Goal: Task Accomplishment & Management: Use online tool/utility

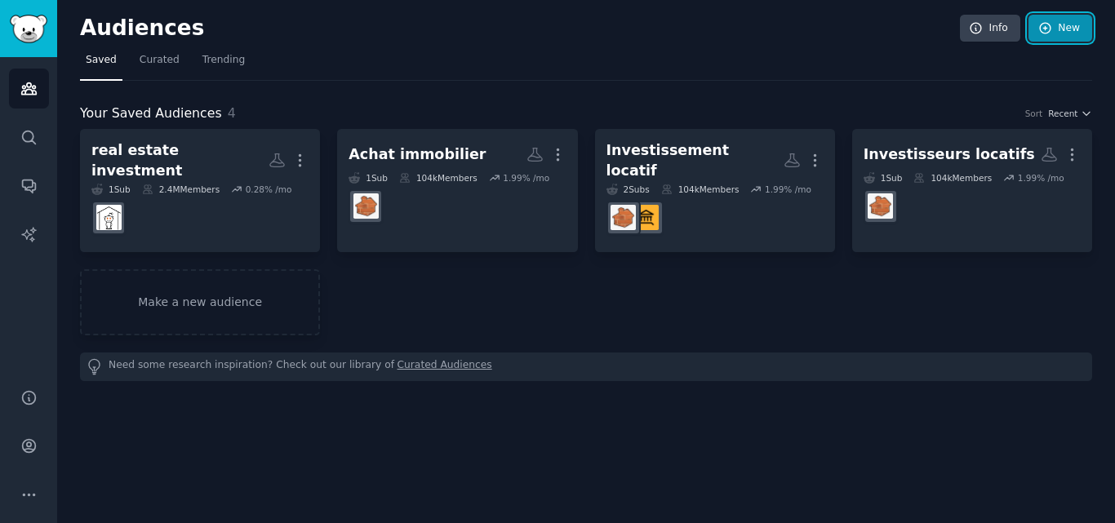
click at [1038, 37] on link "New" at bounding box center [1061, 29] width 64 height 28
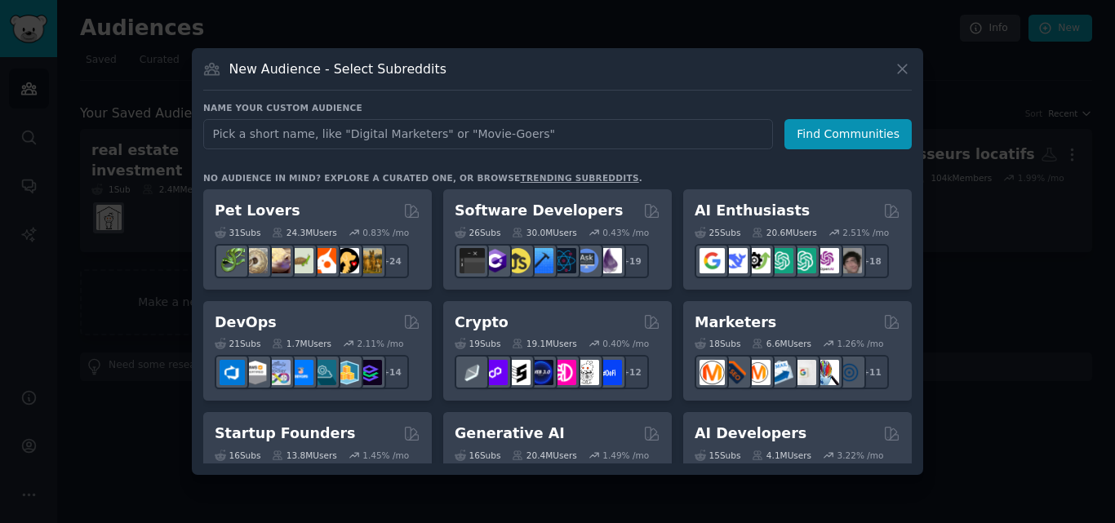
click at [431, 134] on input "text" at bounding box center [488, 134] width 570 height 30
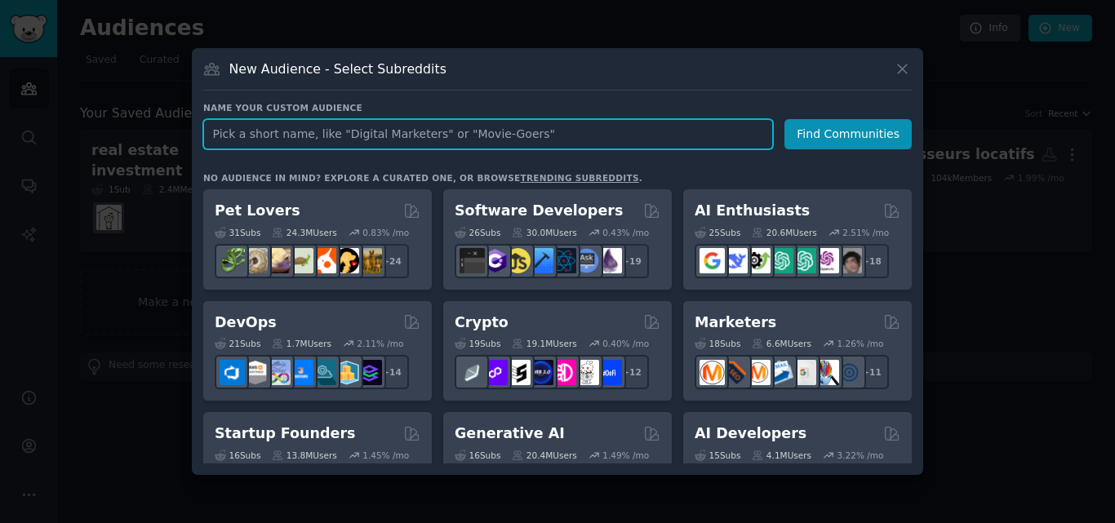
paste input "rental property investment"
drag, startPoint x: 245, startPoint y: 136, endPoint x: 203, endPoint y: 136, distance: 41.6
click at [203, 136] on input "rental property investment" at bounding box center [488, 134] width 570 height 30
type input "property investment"
click button "Find Communities" at bounding box center [848, 134] width 127 height 30
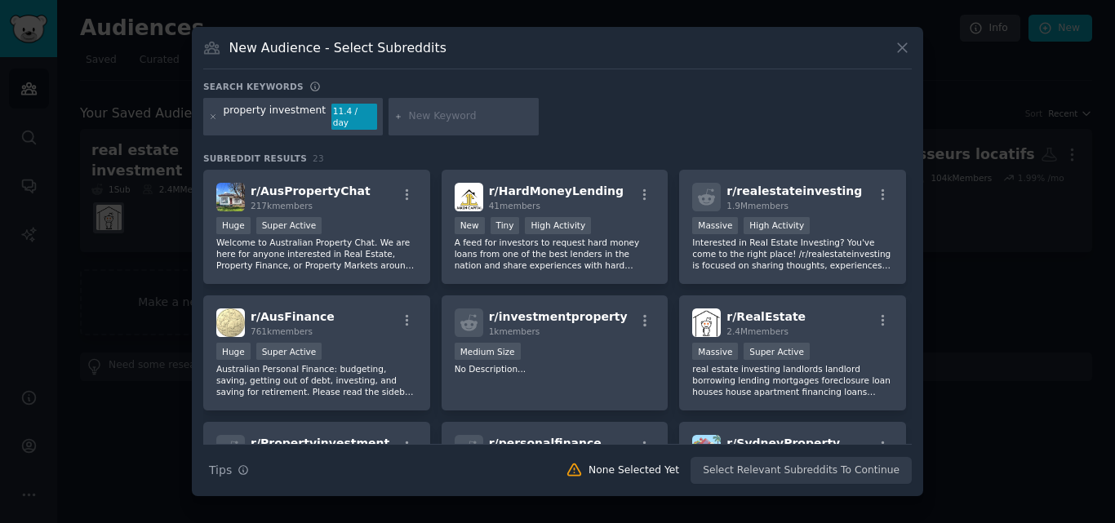
click at [411, 118] on input "text" at bounding box center [471, 116] width 124 height 15
paste input "Buy-to-let investment"
type input "Buy-to-let investment"
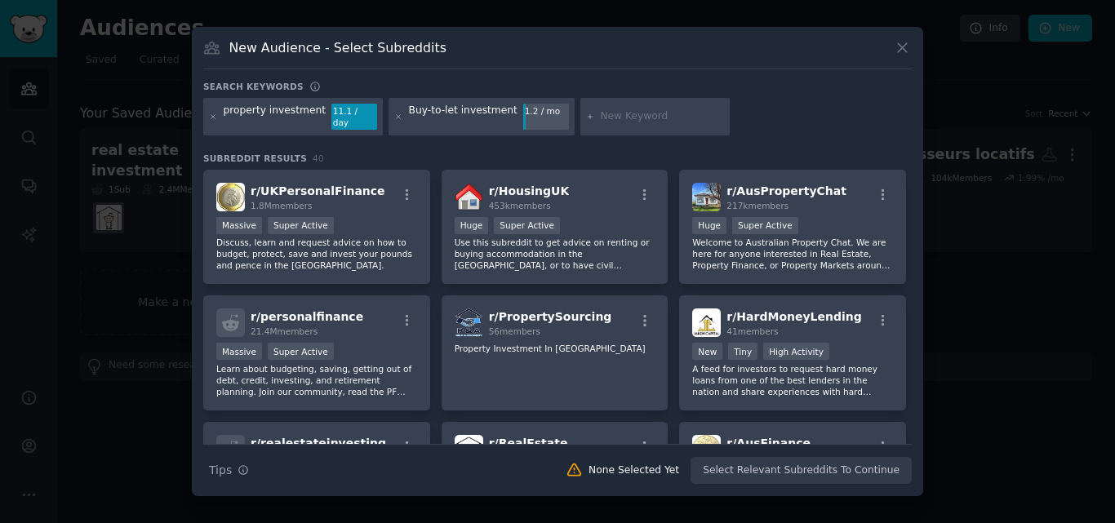
paste input ""buy-to-let investment"
type input ""buy-to-let investment"
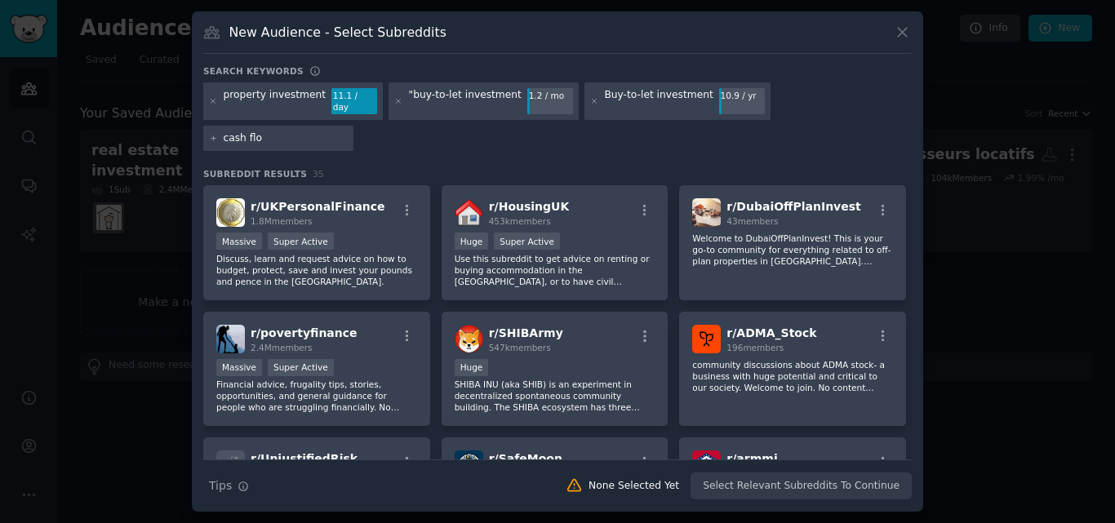
type input "cash flow"
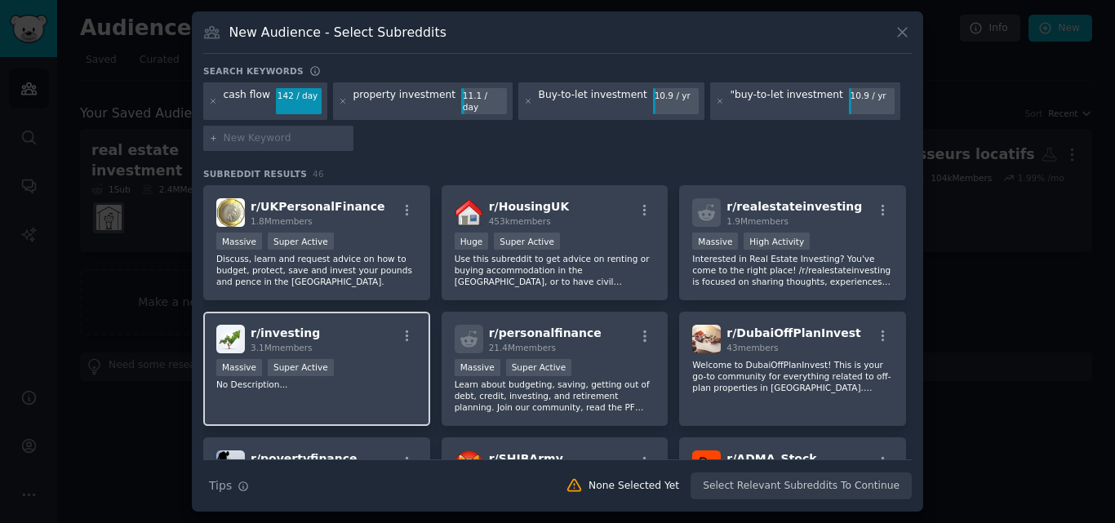
click at [359, 332] on div "r/ investing 3.1M members" at bounding box center [316, 339] width 201 height 29
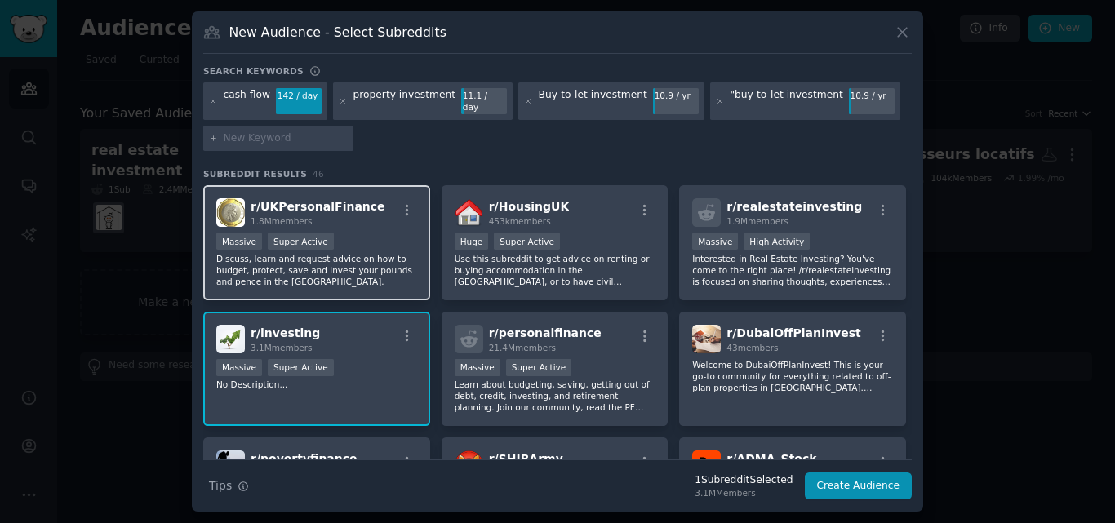
click at [373, 216] on div "r/ UKPersonalFinance 1.8M members" at bounding box center [316, 212] width 201 height 29
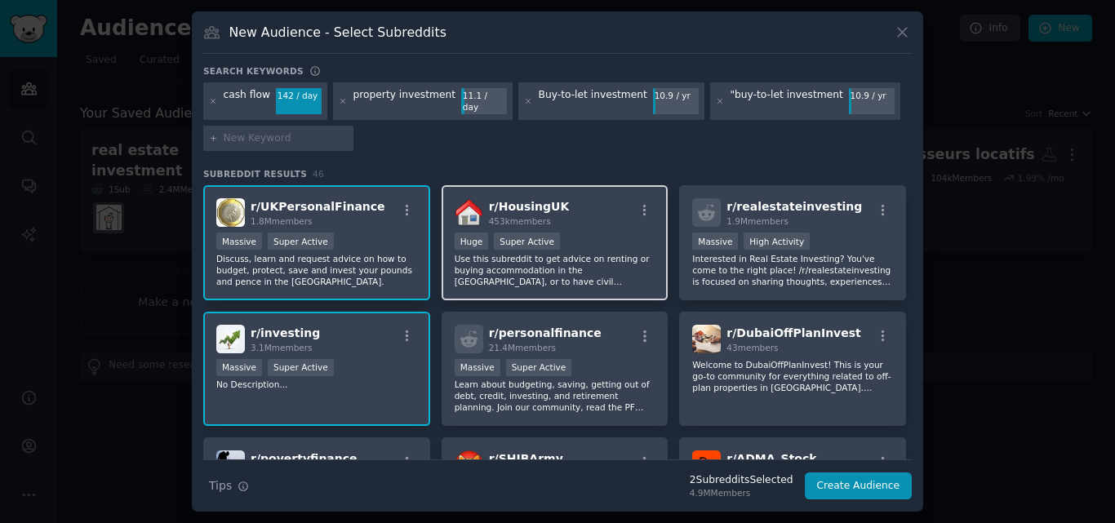
click at [626, 211] on div "r/ HousingUK 453k members" at bounding box center [555, 212] width 201 height 29
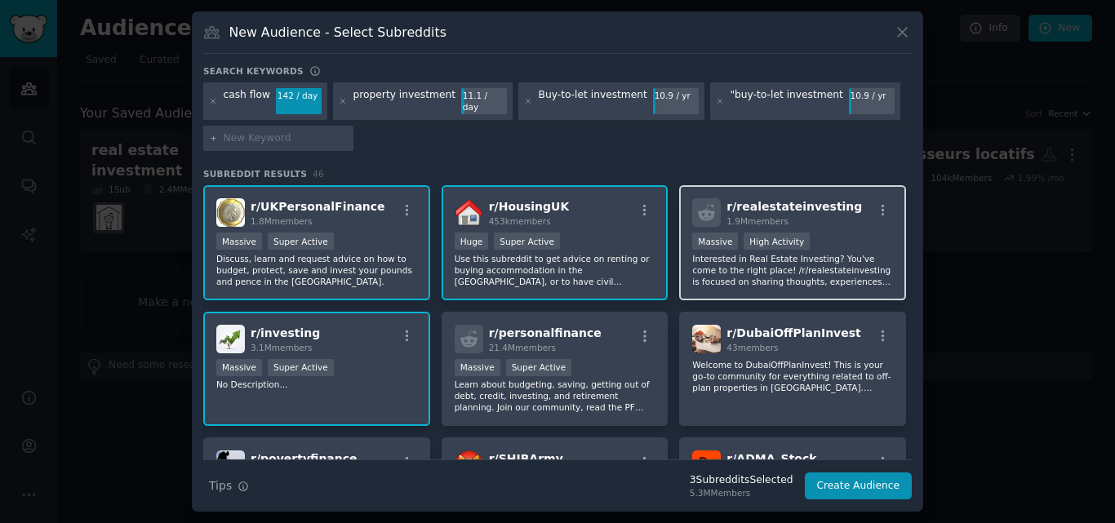
click at [836, 198] on div "r/ realestateinvesting 1.9M members" at bounding box center [792, 212] width 201 height 29
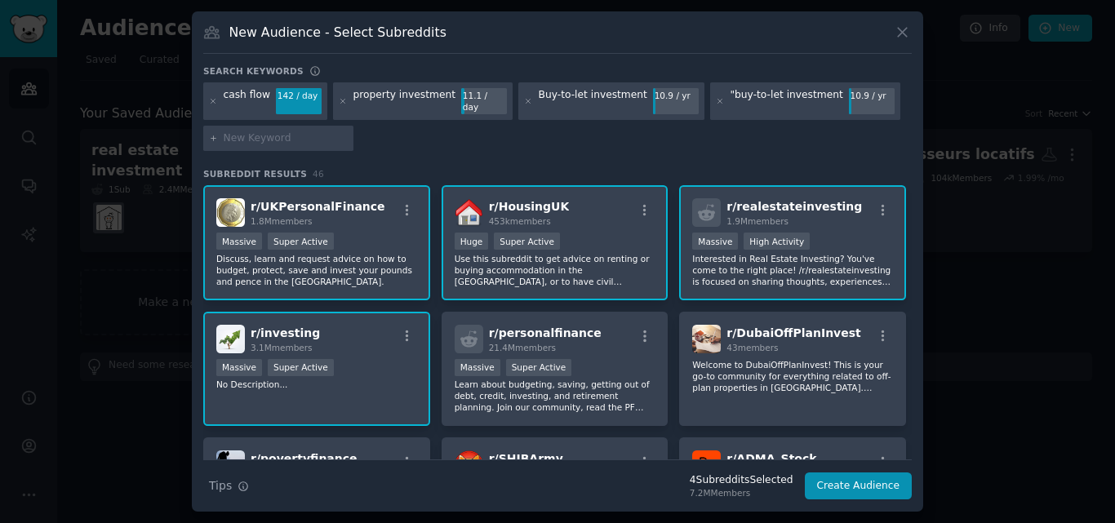
click at [309, 126] on div at bounding box center [278, 139] width 150 height 26
click at [300, 131] on input "text" at bounding box center [286, 138] width 124 height 15
paste input "rental real estate"
type input "rental real estate"
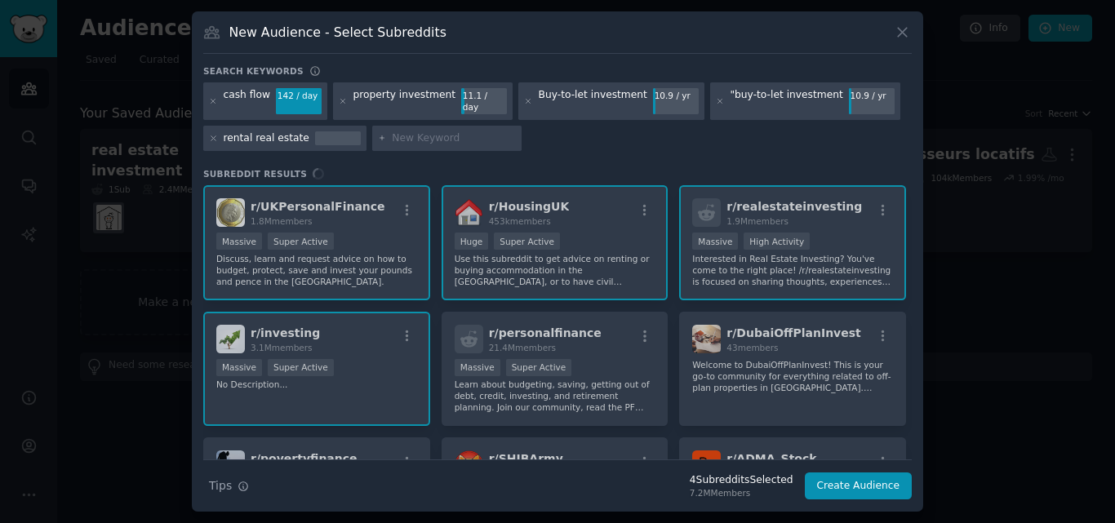
click at [882, 403] on div "r/ UKPersonalFinance 1.8M members Massive Super Active Discuss, learn and reque…" at bounding box center [557, 322] width 709 height 274
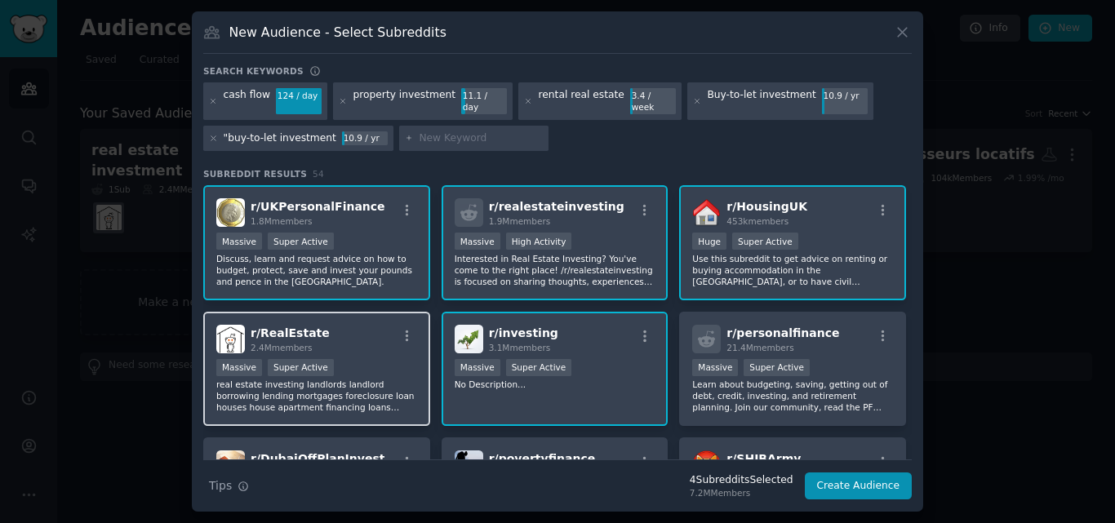
click at [407, 359] on div "Massive Super Active" at bounding box center [316, 369] width 201 height 20
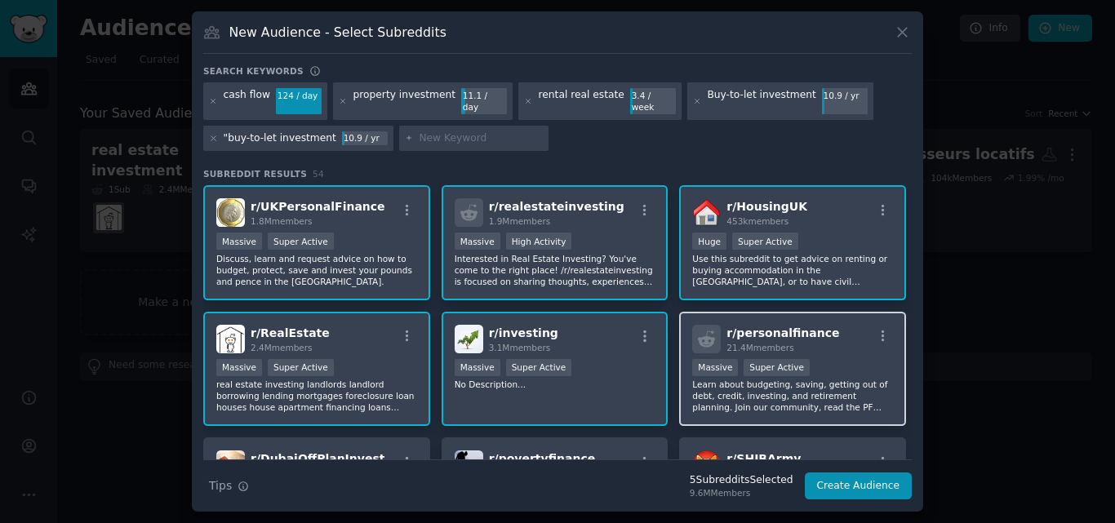
click at [841, 379] on p "Learn about budgeting, saving, getting out of debt, credit, investing, and reti…" at bounding box center [792, 396] width 201 height 34
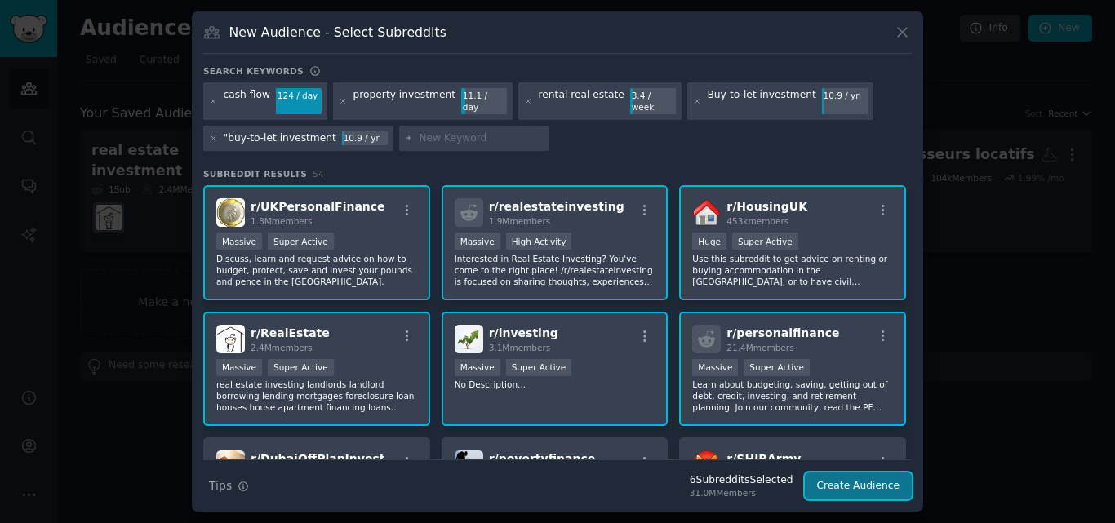
click at [846, 477] on button "Create Audience" at bounding box center [859, 487] width 108 height 28
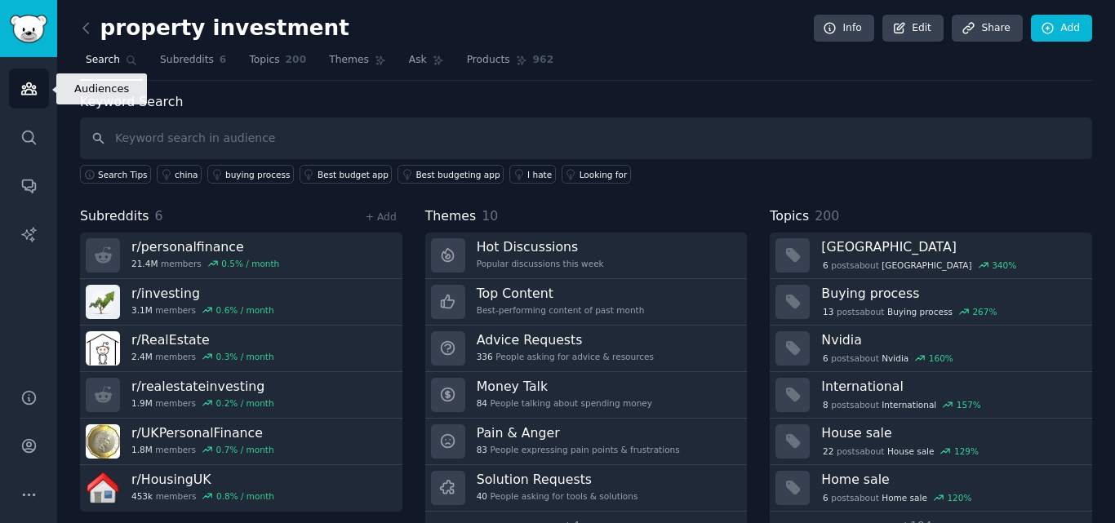
click at [30, 93] on icon "Sidebar" at bounding box center [28, 88] width 17 height 17
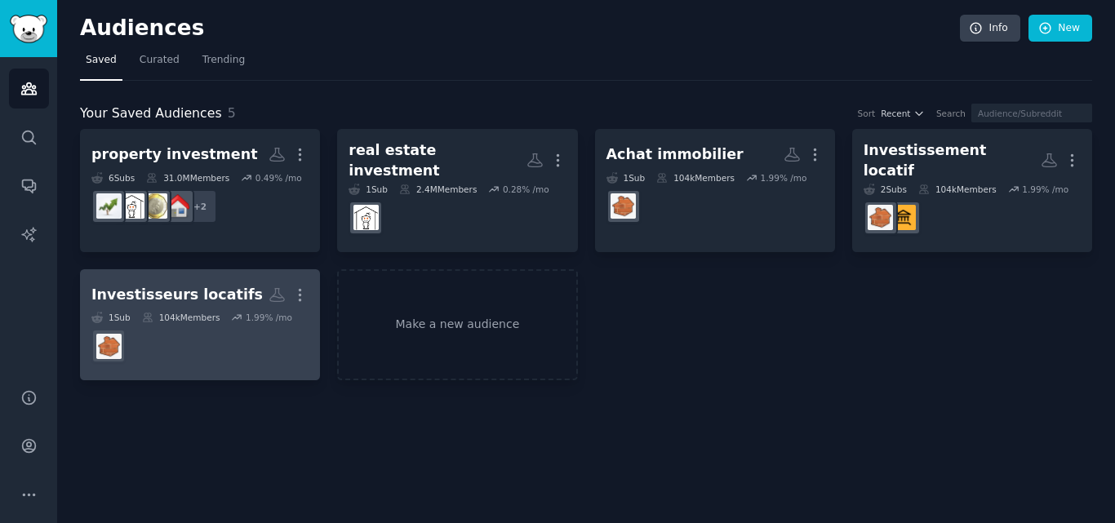
click at [221, 285] on div "Investisseurs locatifs" at bounding box center [176, 295] width 171 height 20
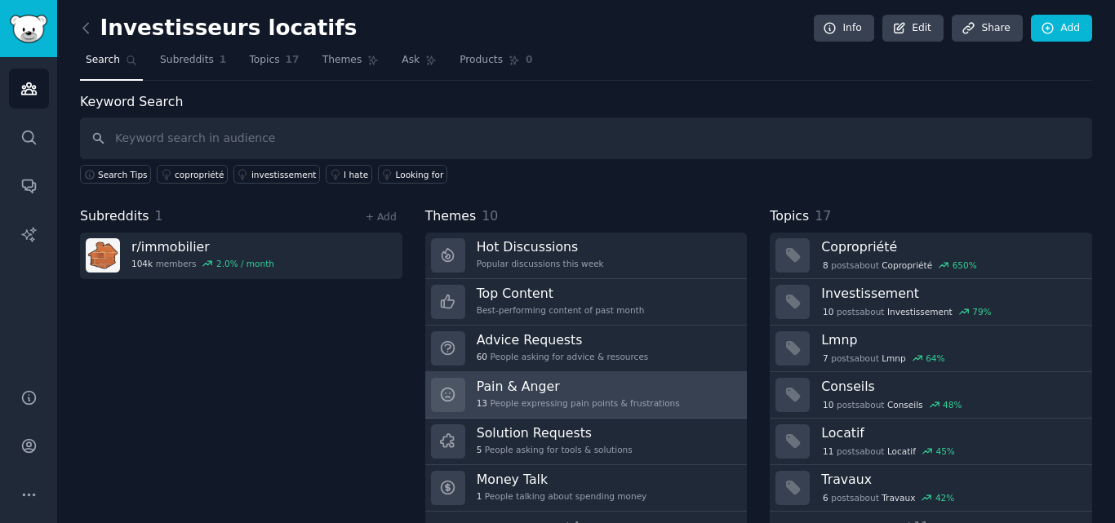
click at [590, 387] on h3 "Pain & Anger" at bounding box center [578, 386] width 203 height 17
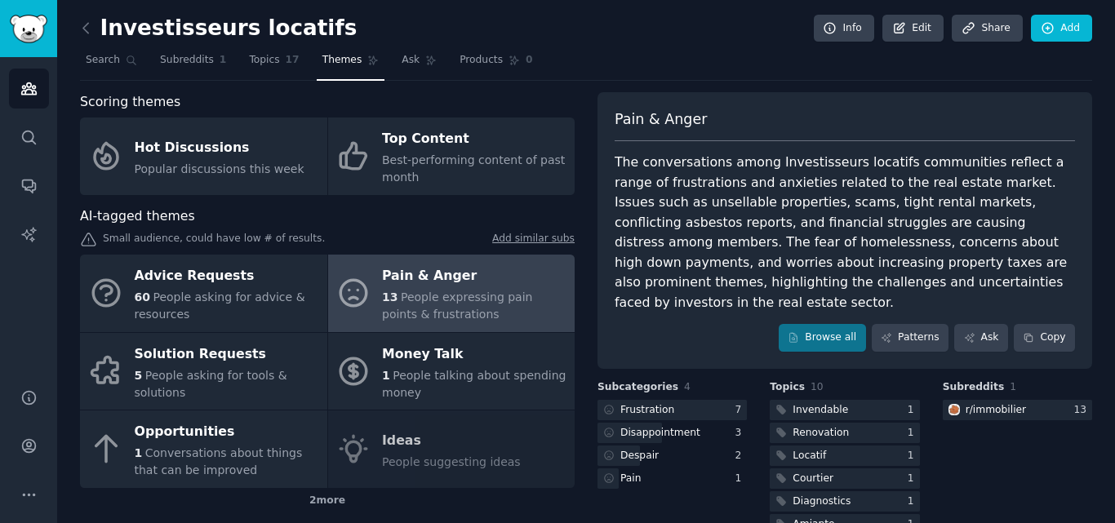
click at [1038, 216] on div "The conversations among Investisseurs locatifs communities reflect a range of f…" at bounding box center [845, 233] width 460 height 160
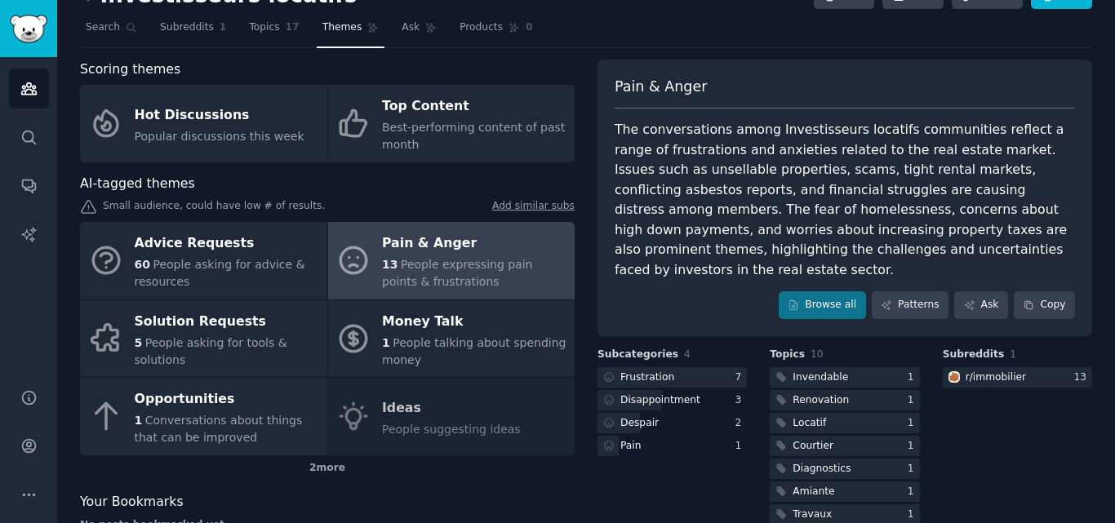
scroll to position [109, 0]
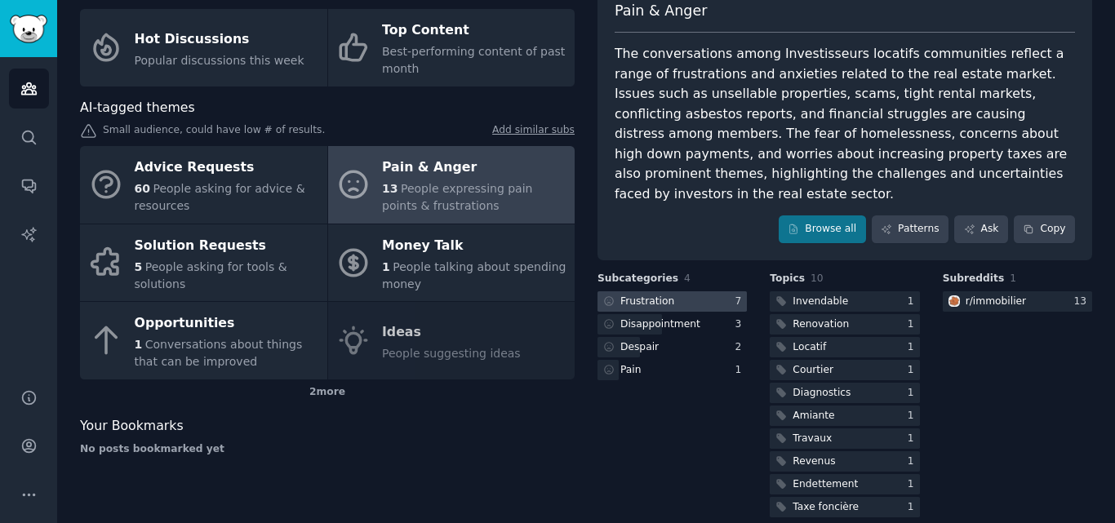
click at [689, 291] on div at bounding box center [672, 301] width 149 height 20
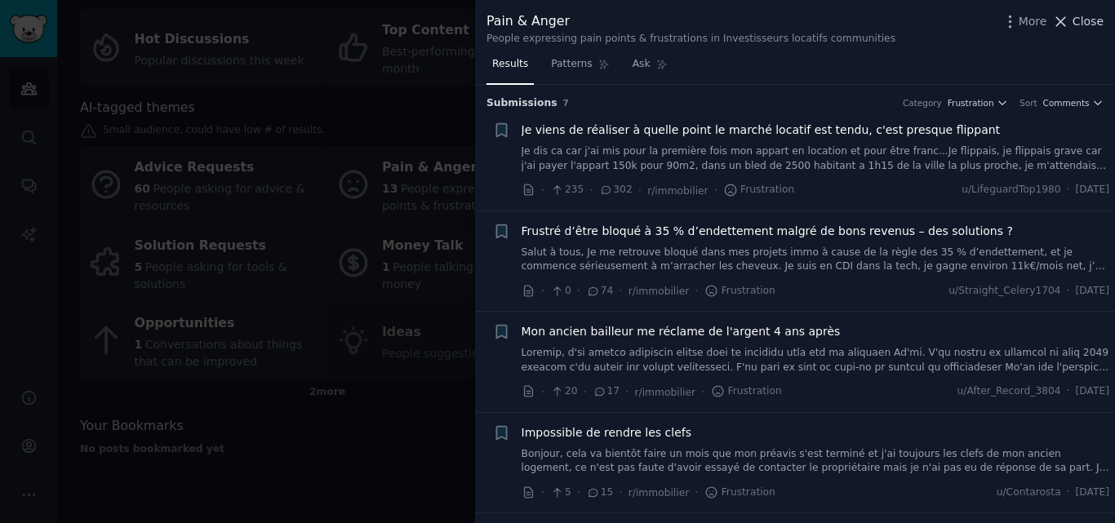
click at [1066, 19] on icon at bounding box center [1061, 21] width 9 height 9
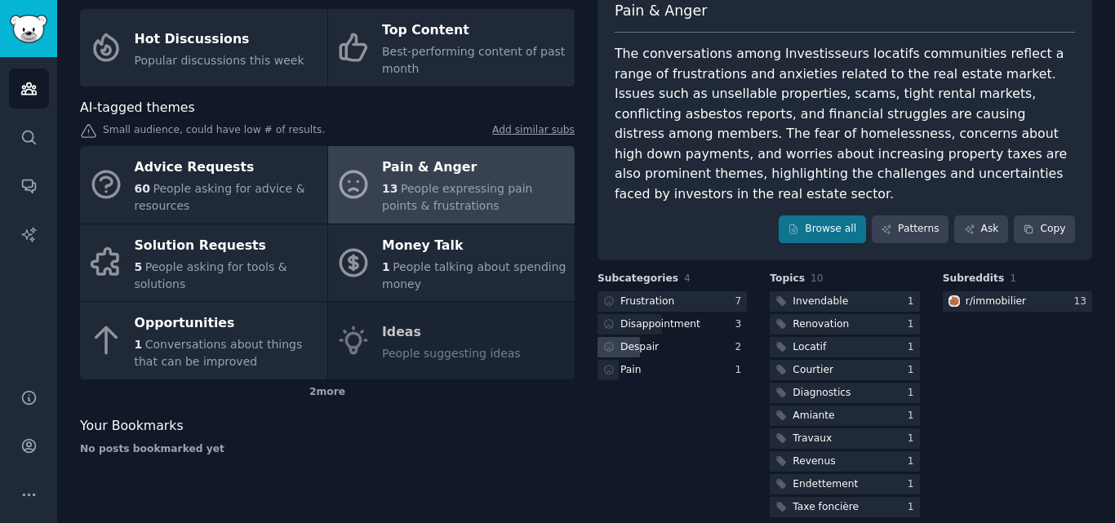
click at [667, 337] on div "Despair" at bounding box center [672, 347] width 149 height 20
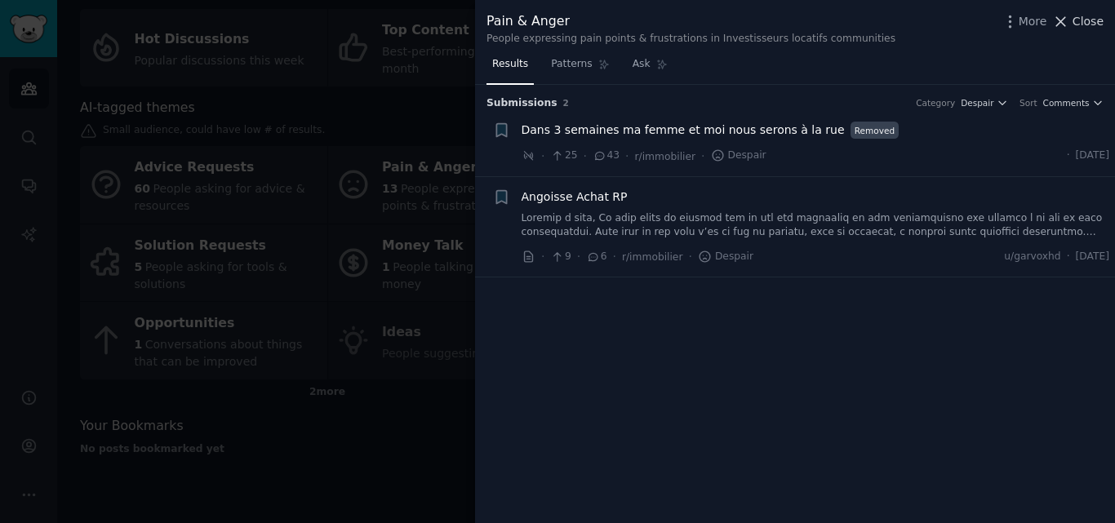
click at [1075, 29] on button "Close" at bounding box center [1077, 21] width 51 height 17
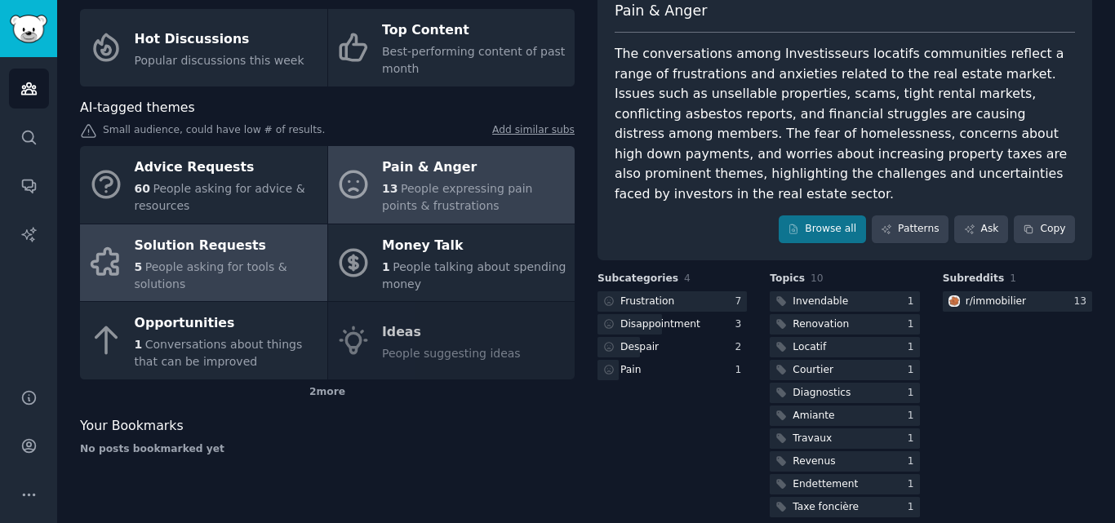
click at [252, 263] on span "People asking for tools & solutions" at bounding box center [211, 275] width 153 height 30
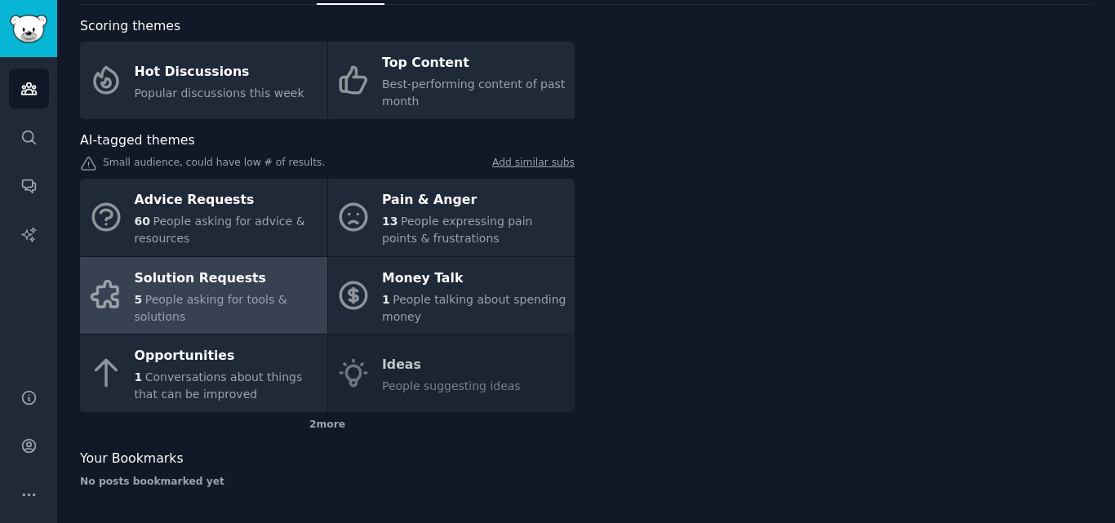
scroll to position [76, 0]
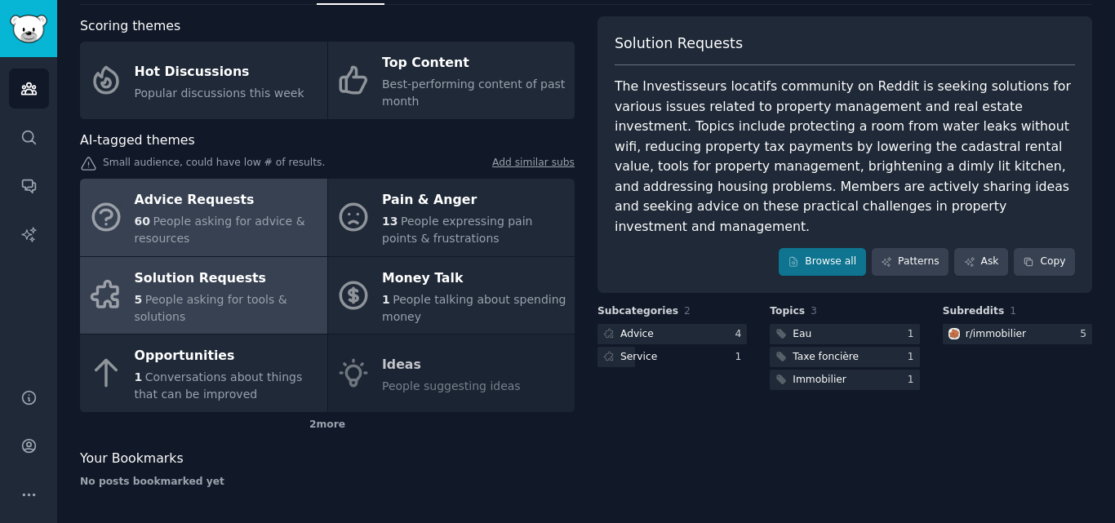
click at [198, 233] on div "60 People asking for advice & resources" at bounding box center [227, 230] width 185 height 34
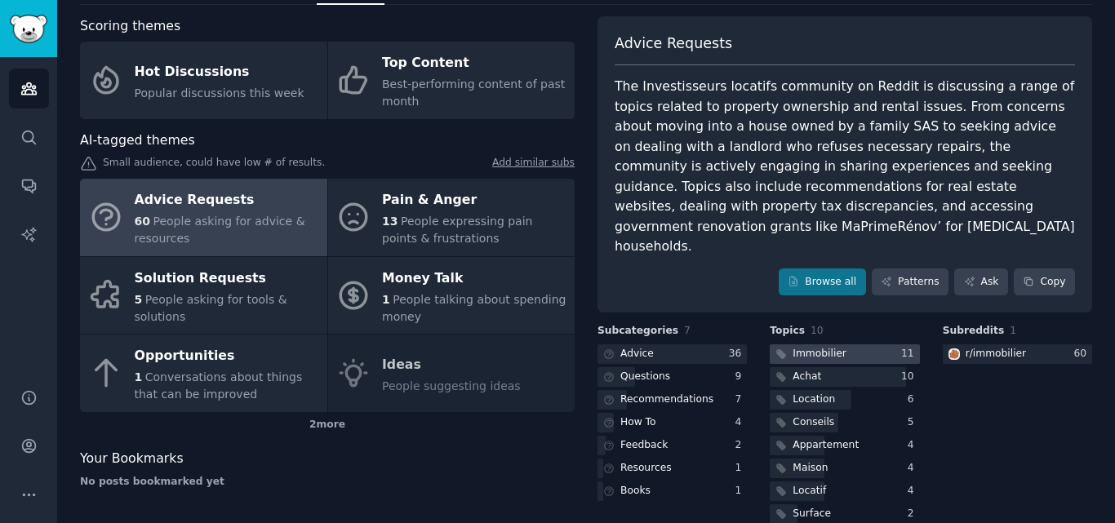
click at [831, 347] on div "Immobilier" at bounding box center [820, 354] width 54 height 15
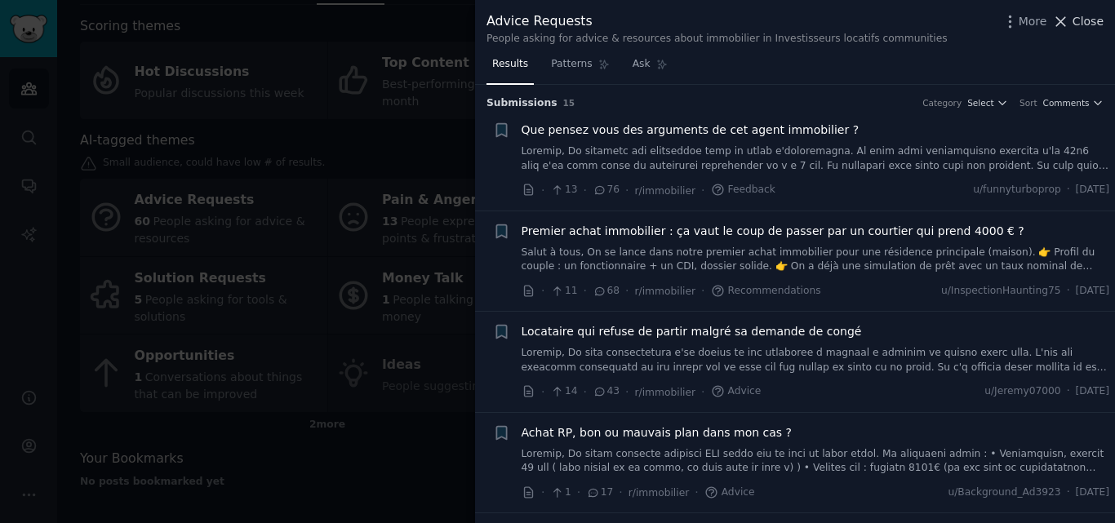
click at [1065, 24] on icon at bounding box center [1060, 21] width 17 height 17
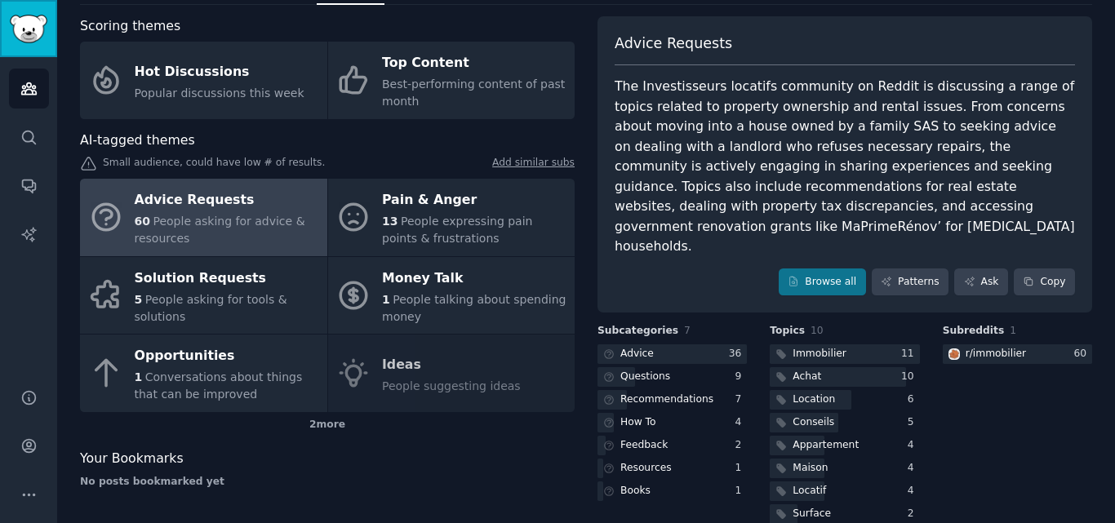
click at [38, 11] on link "Sidebar" at bounding box center [28, 28] width 57 height 57
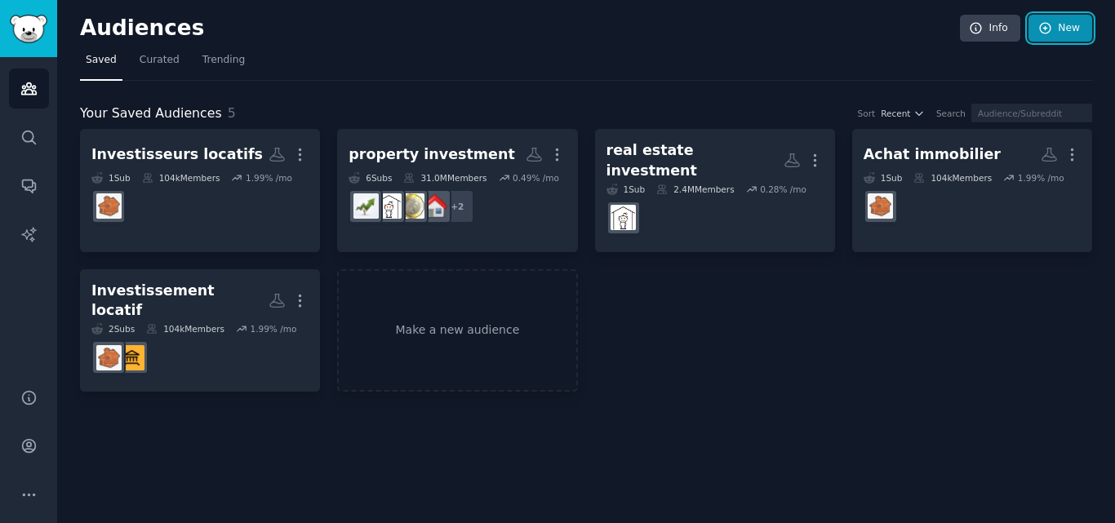
click at [1043, 33] on icon at bounding box center [1045, 28] width 15 height 15
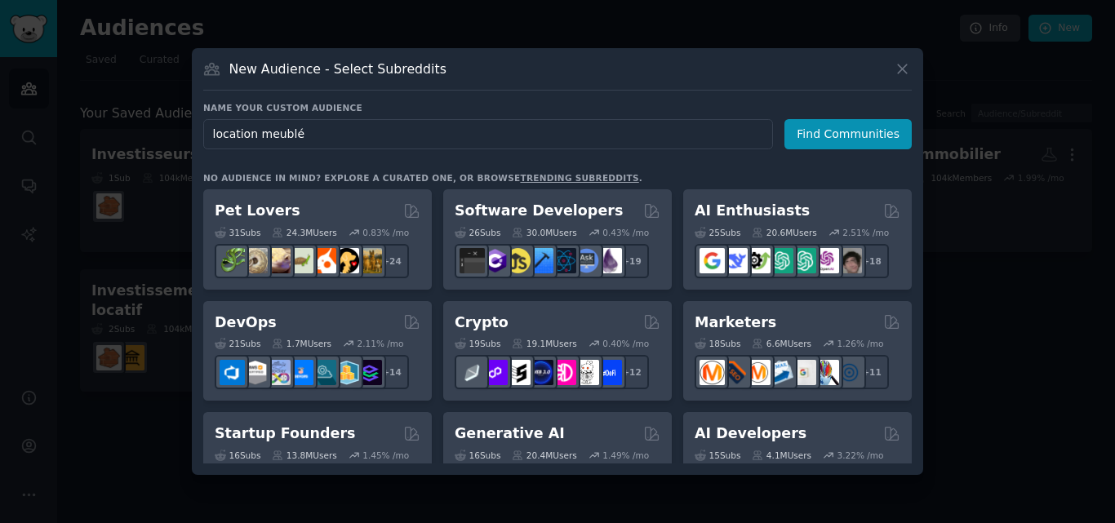
type input "location meublée"
click button "Find Communities" at bounding box center [848, 134] width 127 height 30
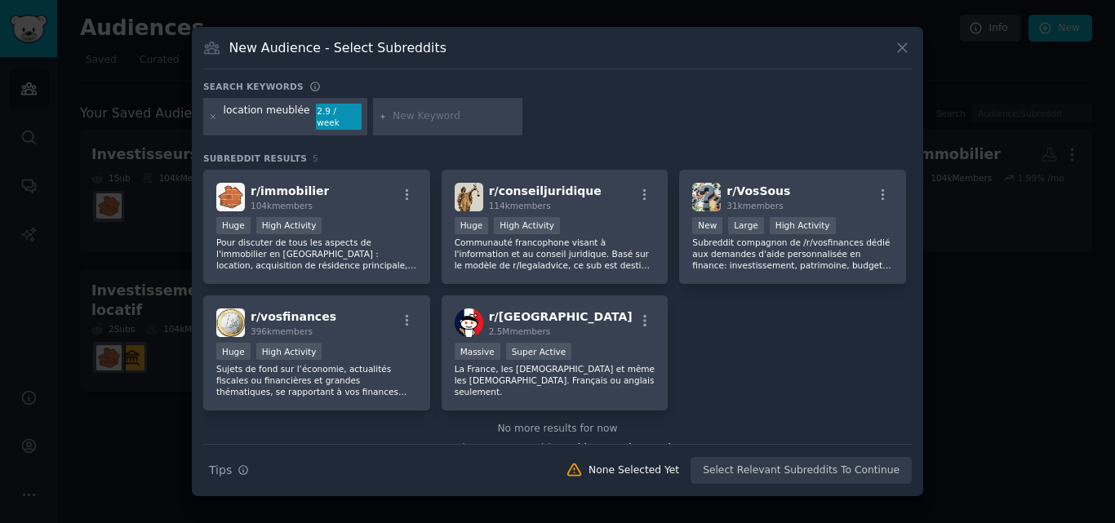
click at [398, 117] on input "text" at bounding box center [455, 116] width 124 height 15
type input "LMNP"
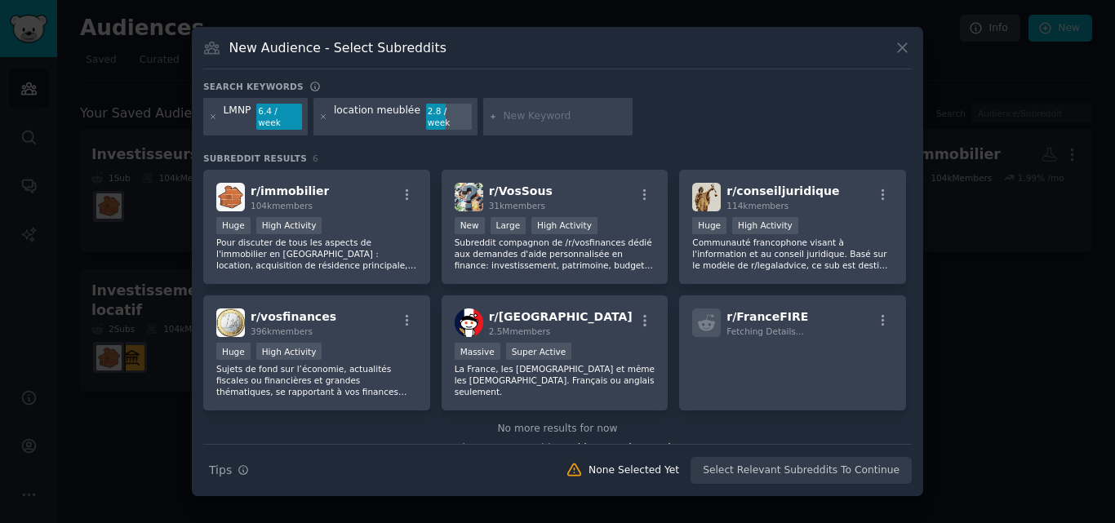
click at [355, 220] on div "Huge High Activity" at bounding box center [316, 227] width 201 height 20
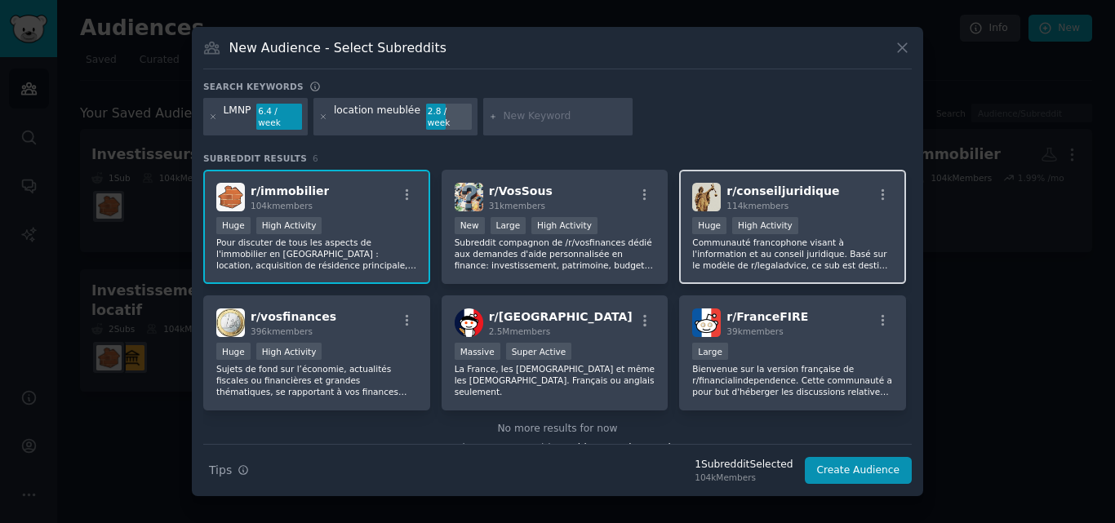
click at [864, 244] on p "Communauté francophone visant à l'information et au conseil juridique. Basé sur…" at bounding box center [792, 254] width 201 height 34
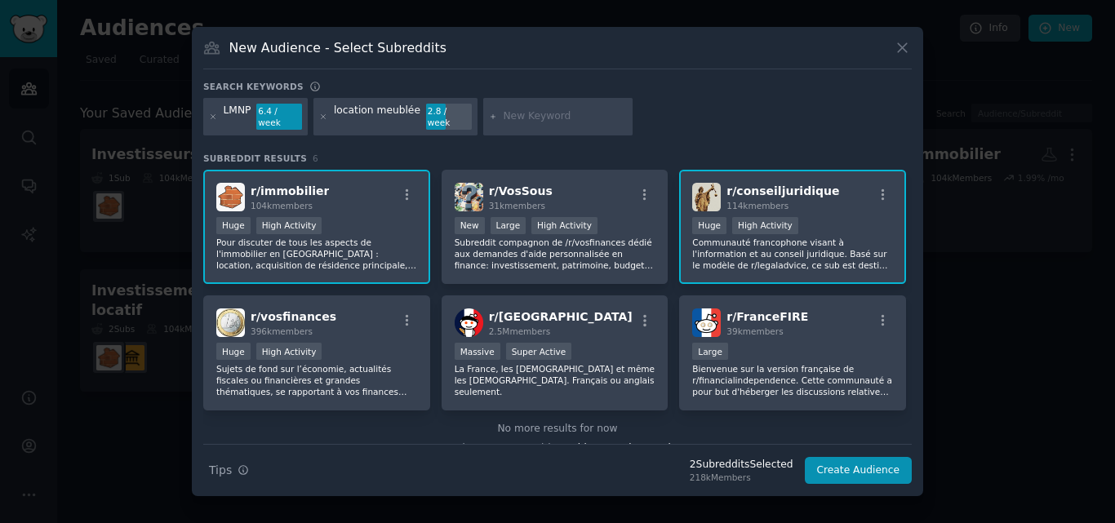
click at [835, 183] on div "r/ conseiljuridique 114k members" at bounding box center [792, 197] width 201 height 29
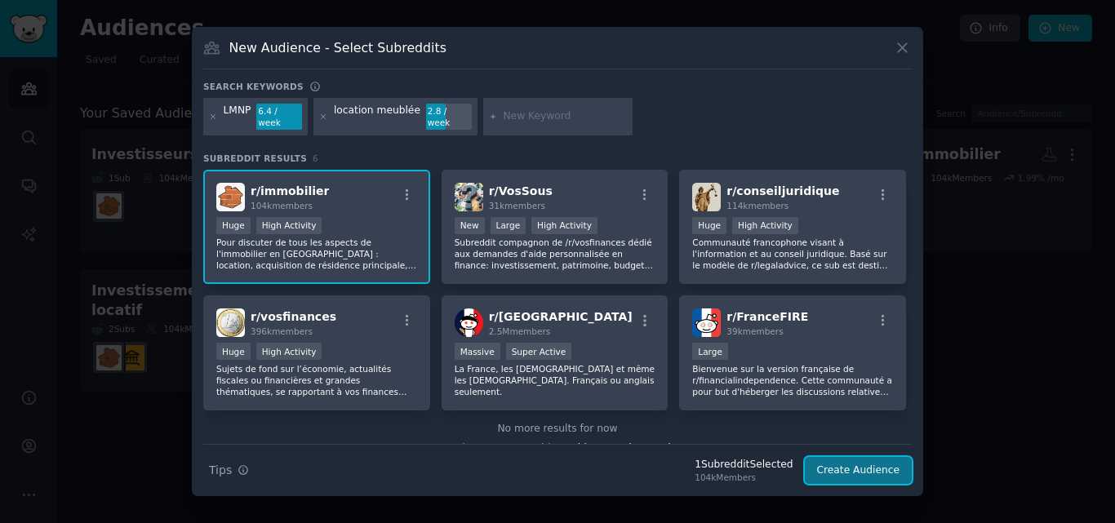
click at [861, 464] on button "Create Audience" at bounding box center [859, 471] width 108 height 28
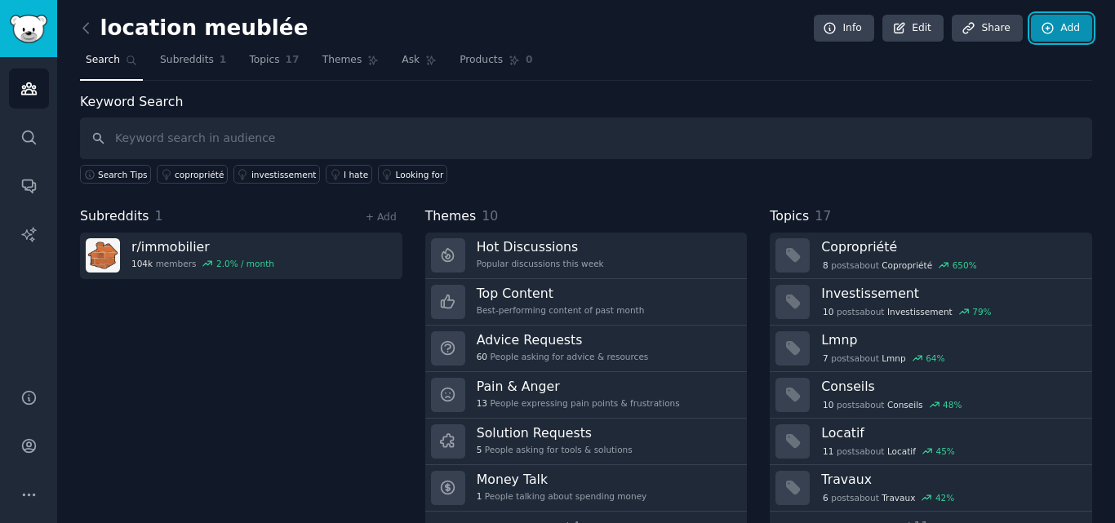
click at [1043, 28] on icon at bounding box center [1048, 28] width 11 height 11
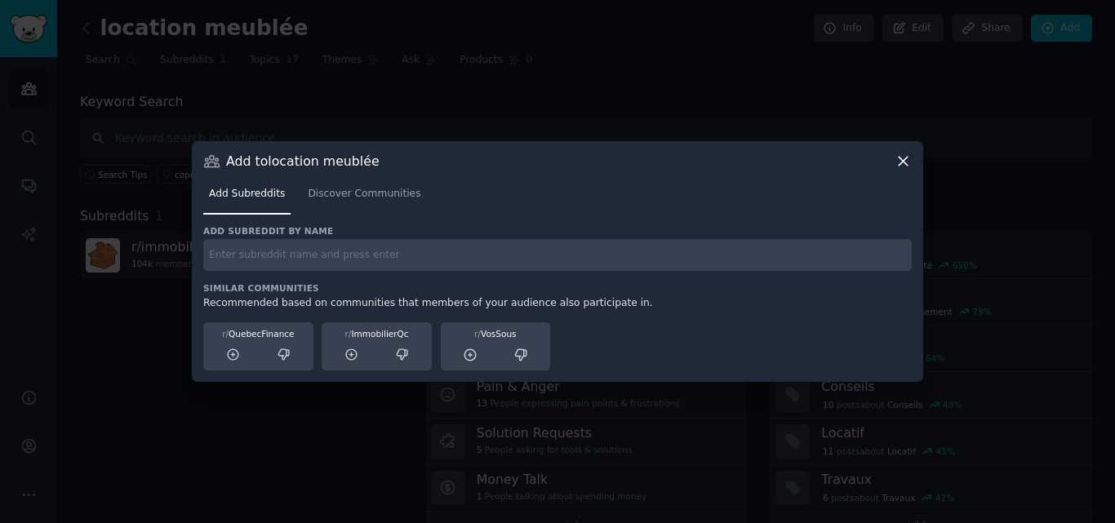
click at [381, 239] on input "text" at bounding box center [557, 255] width 709 height 32
type input "rénovation maison"
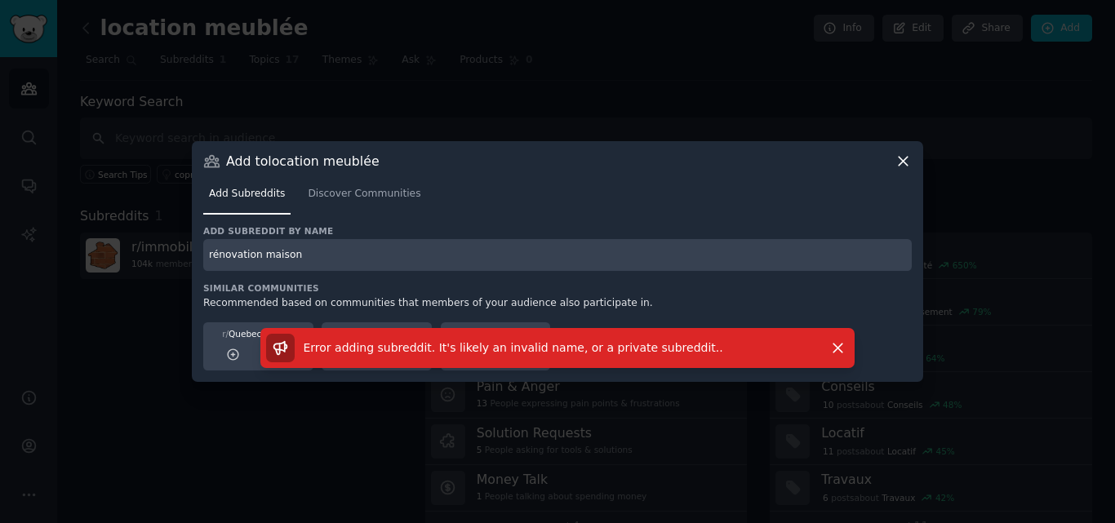
click at [903, 158] on icon at bounding box center [903, 161] width 17 height 17
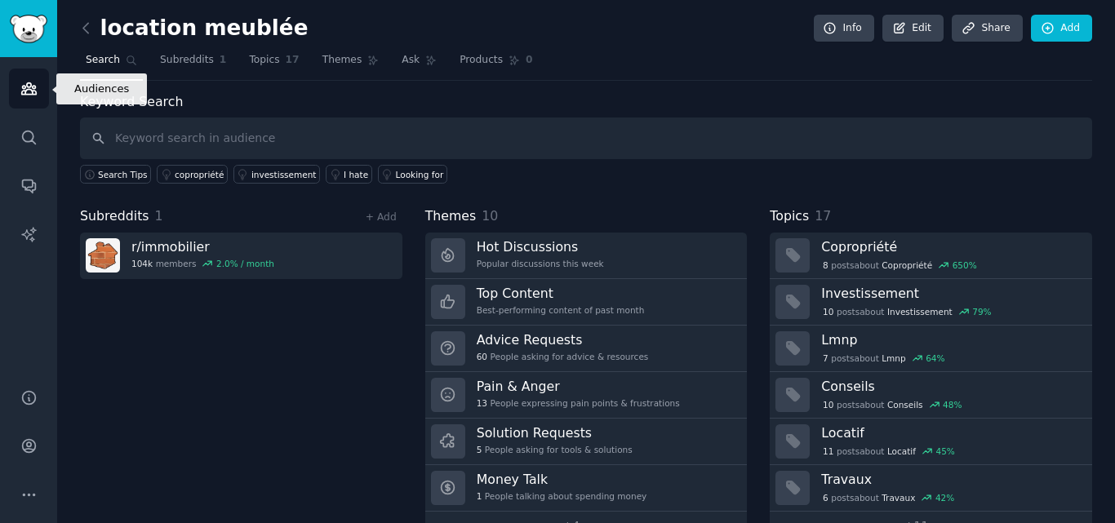
click at [24, 98] on link "Audiences" at bounding box center [29, 89] width 40 height 40
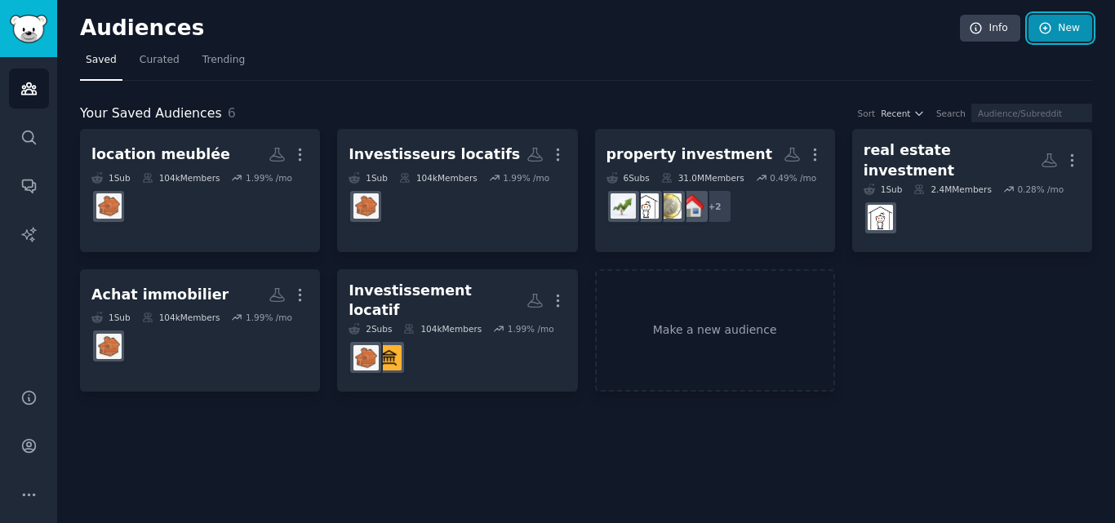
click at [1046, 36] on link "New" at bounding box center [1061, 29] width 64 height 28
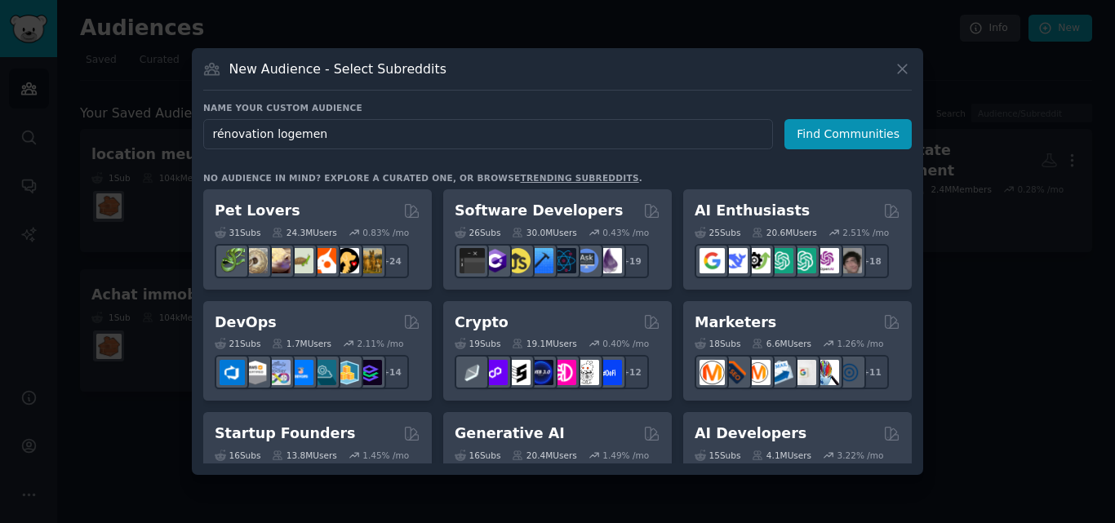
type input "rénovation logement"
click button "Find Communities" at bounding box center [848, 134] width 127 height 30
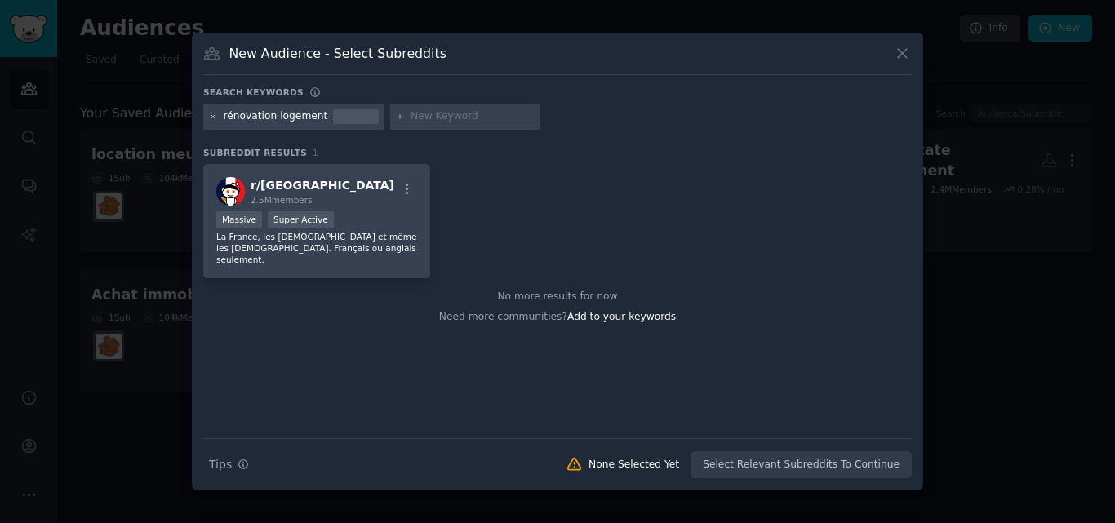
click at [214, 117] on icon at bounding box center [213, 117] width 9 height 9
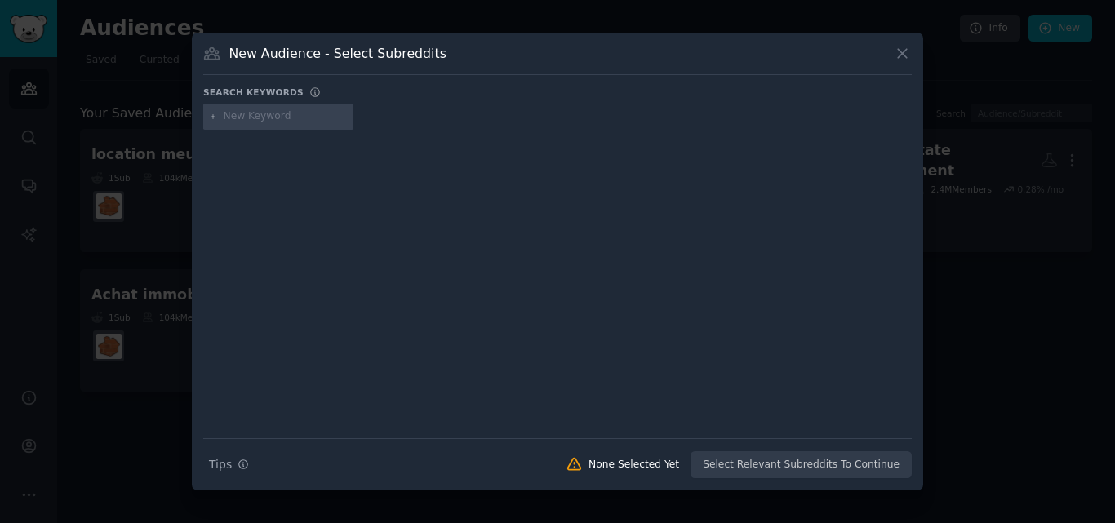
click at [265, 118] on input "text" at bounding box center [286, 116] width 124 height 15
type input "rénovation"
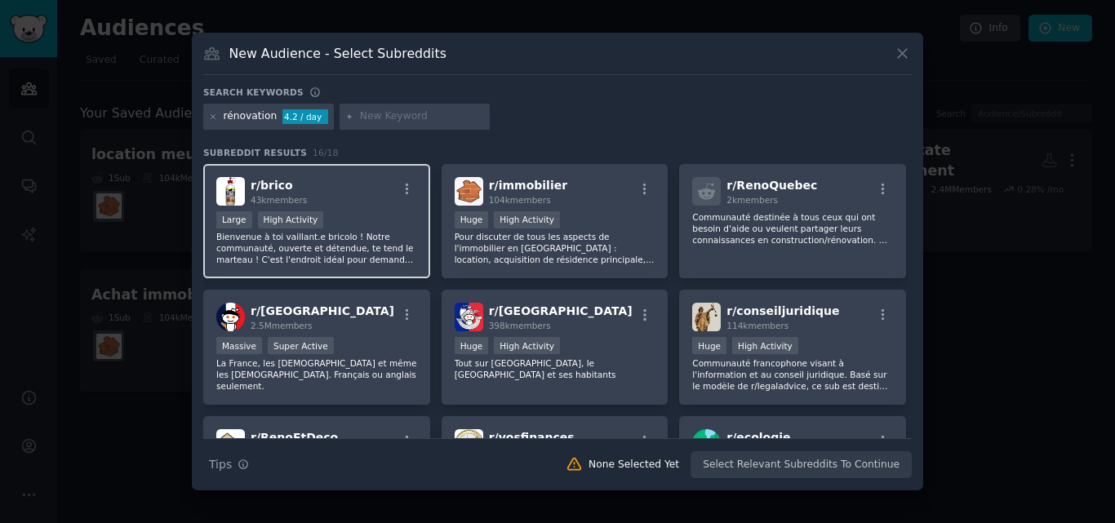
click at [341, 212] on div ">= 80th percentile for submissions / day Large High Activity" at bounding box center [316, 221] width 201 height 20
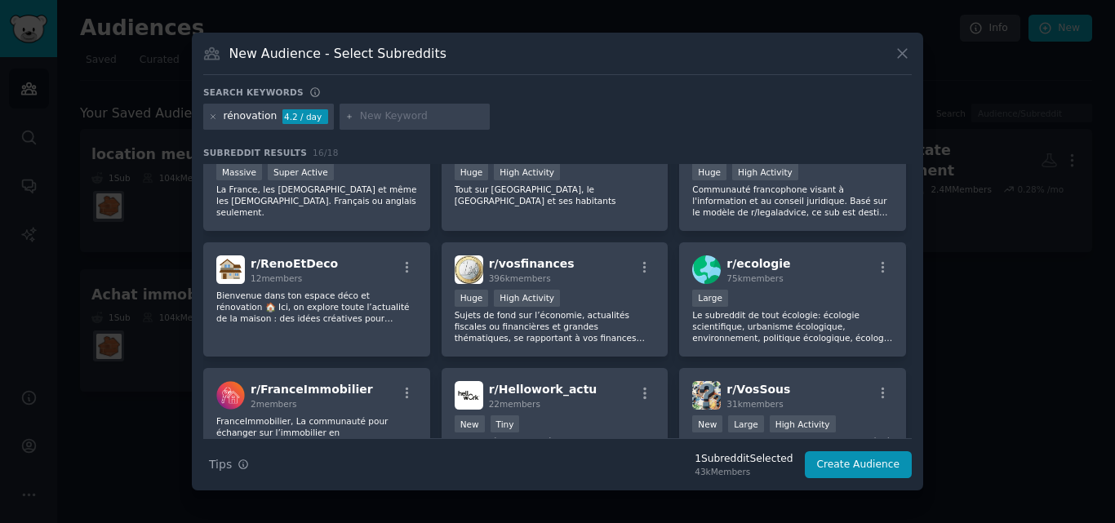
scroll to position [175, 0]
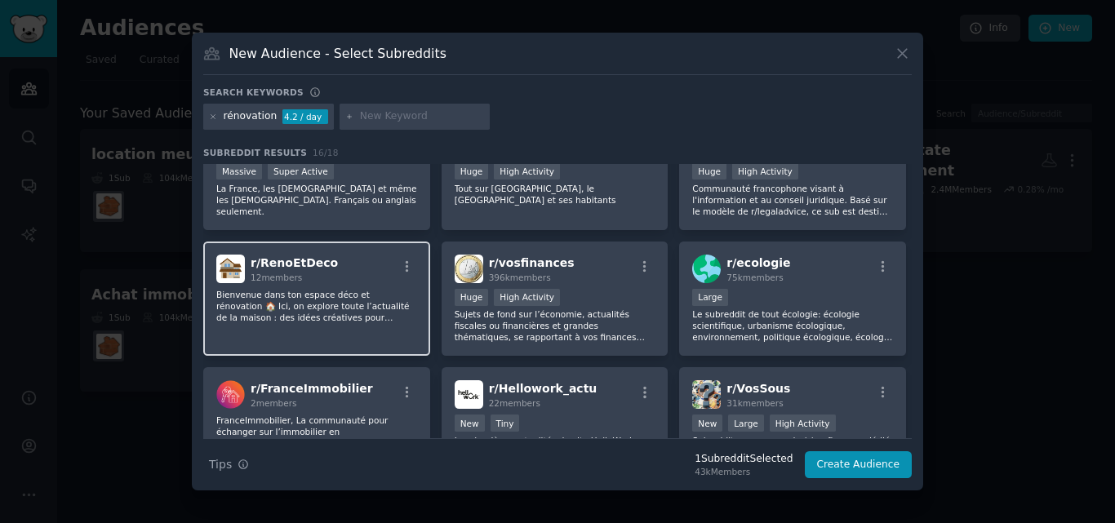
click at [382, 305] on p "Bienvenue dans ton espace déco et rénovation 🏠 Ici, on explore toute l’actualit…" at bounding box center [316, 306] width 201 height 34
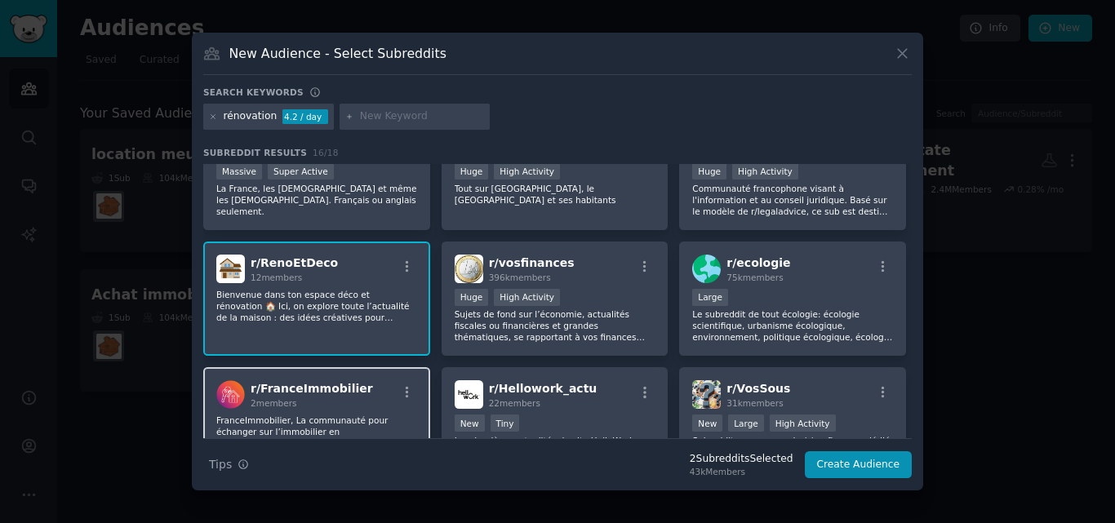
click at [385, 389] on div "r/ FranceImmobilier 2 members" at bounding box center [316, 394] width 201 height 29
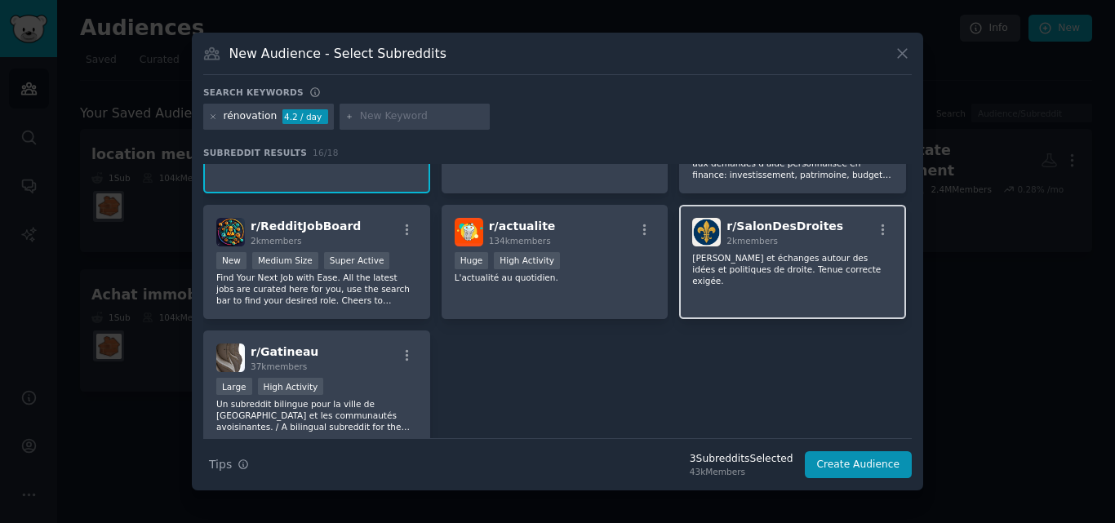
scroll to position [528, 0]
